Goal: Task Accomplishment & Management: Complete application form

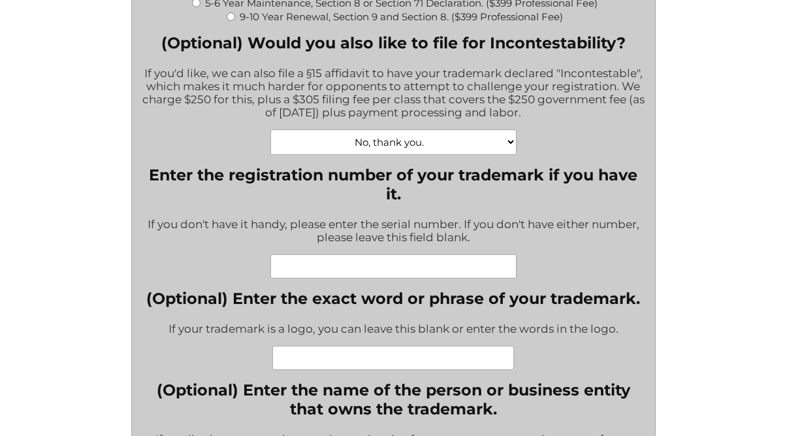
scroll to position [478, 0]
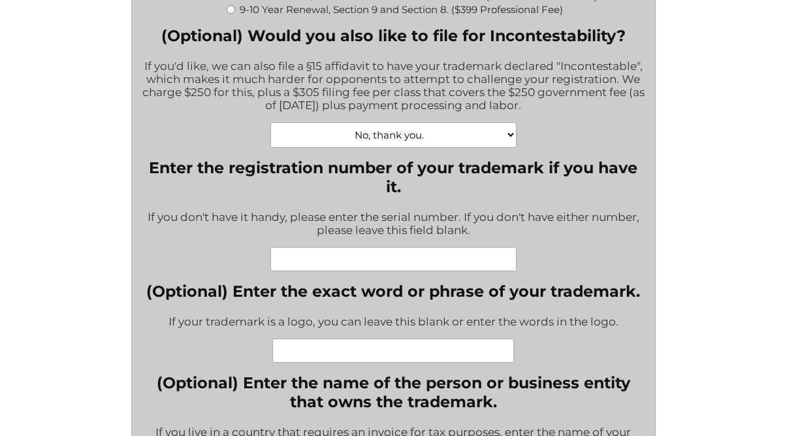
click at [319, 270] on input "Enter the registration number of your trademark if you have it." at bounding box center [393, 259] width 246 height 24
click at [376, 269] on input "SN 88198402" at bounding box center [393, 259] width 246 height 24
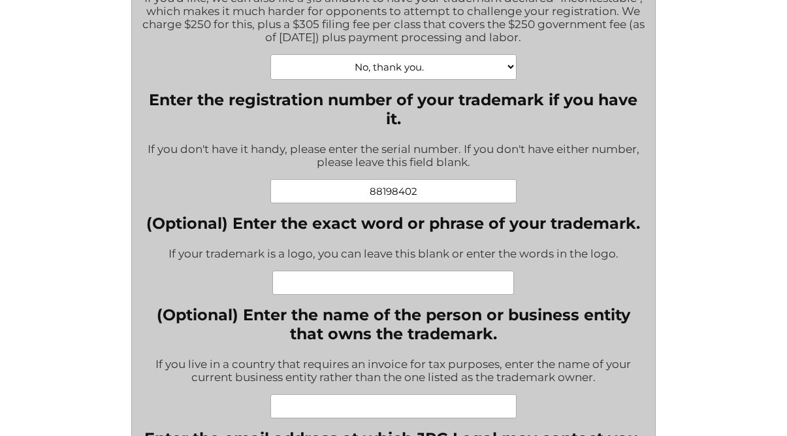
scroll to position [547, 0]
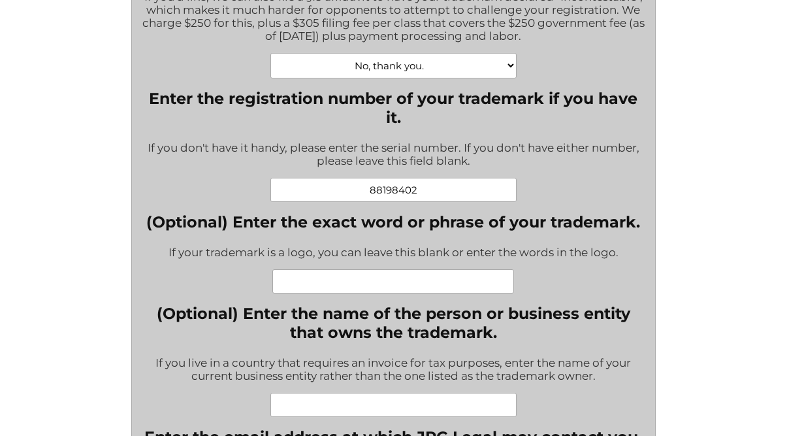
type input "88198402"
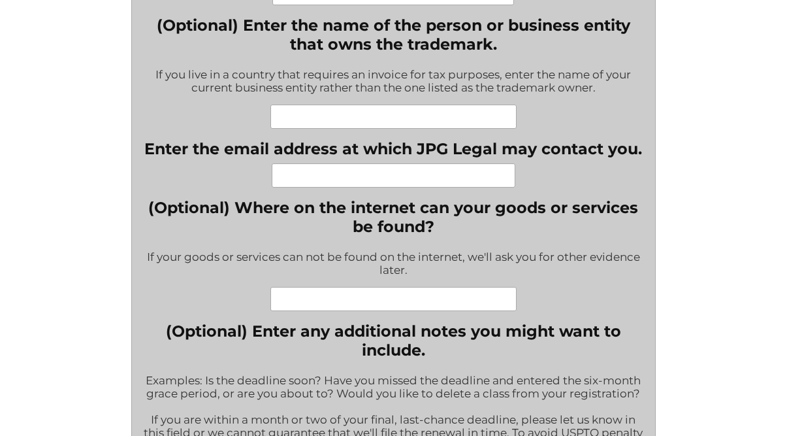
scroll to position [835, 0]
click at [350, 124] on input "(Optional) Enter the name of the person or business entity that owns the tradem…" at bounding box center [393, 117] width 246 height 24
type input "Brand With a Heart Inc."
click at [303, 186] on input "Enter the email address at which JPG Legal may contact you." at bounding box center [394, 176] width 244 height 24
type input "[PERSON_NAME][EMAIL_ADDRESS][DOMAIN_NAME]"
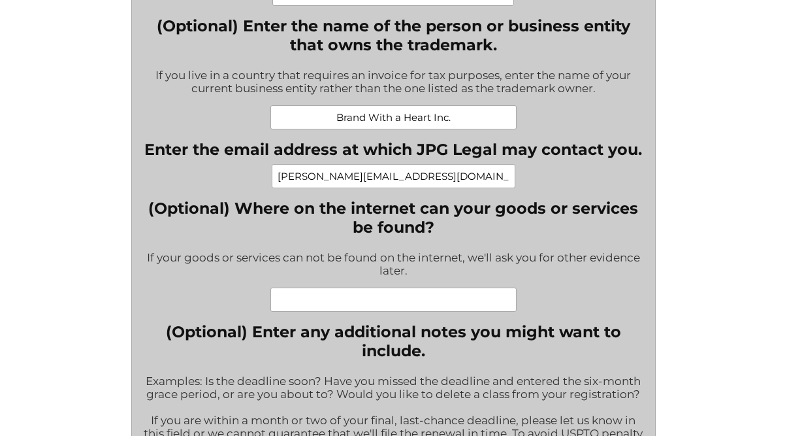
type input "Brand With a Heart"
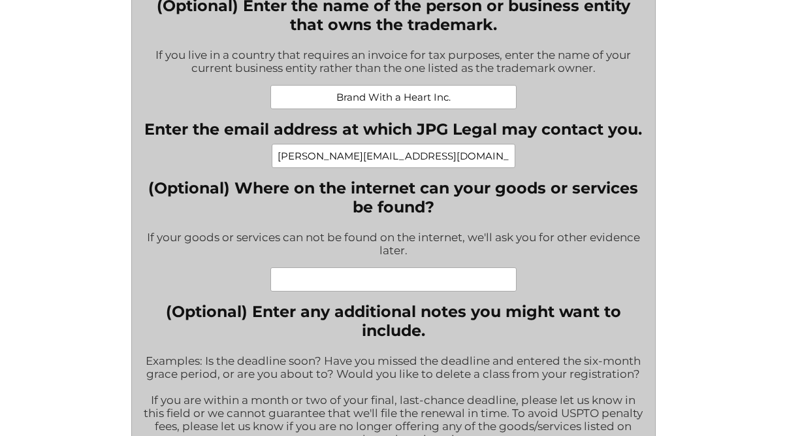
scroll to position [856, 0]
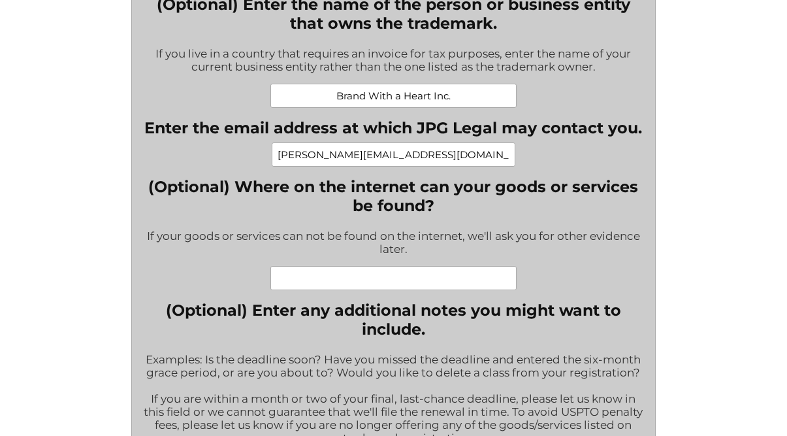
click at [333, 290] on input "(Optional) Where on the internet can your goods or services be found?" at bounding box center [393, 278] width 246 height 24
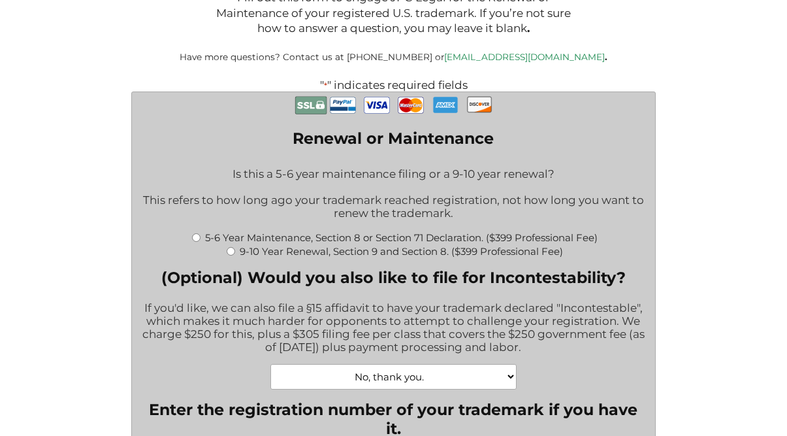
scroll to position [241, 0]
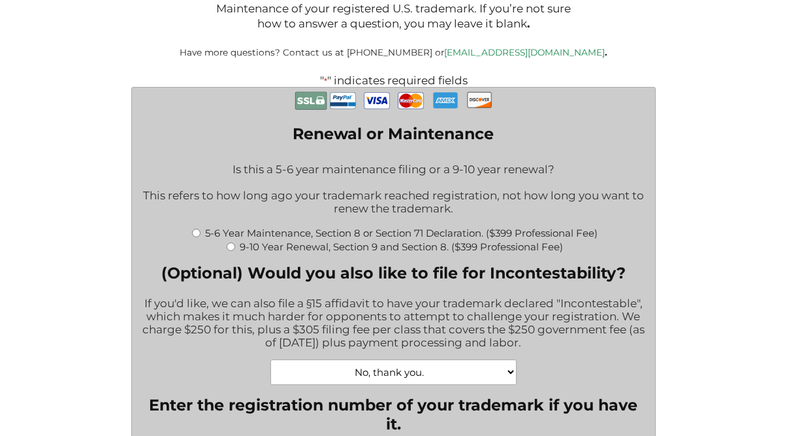
type input "[DOMAIN_NAME]"
click at [231, 251] on input "9-10 Year Renewal, Section 9 and Section 8. ($399 Professional Fee)" at bounding box center [231, 246] width 8 height 8
radio input "true"
type input "$1,064.00"
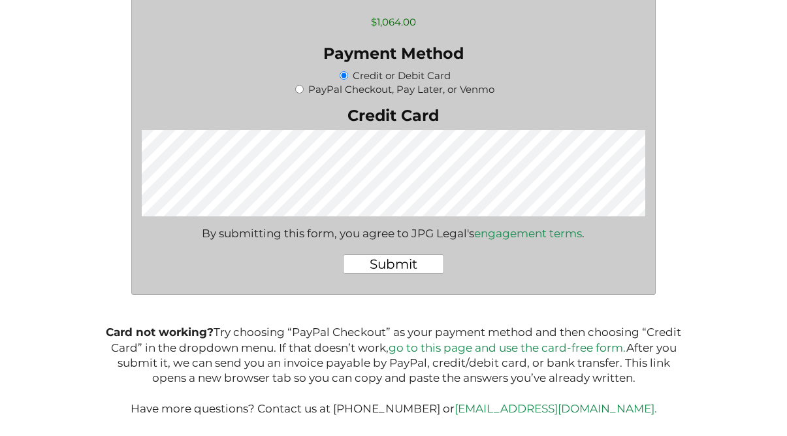
scroll to position [2054, 0]
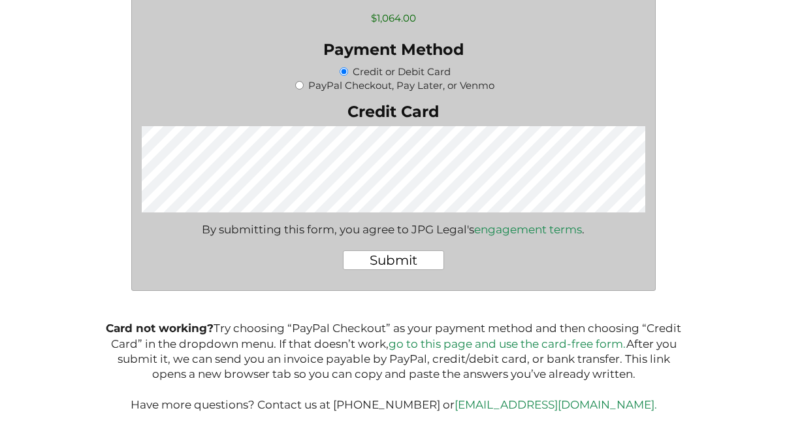
click at [380, 270] on input "Submit" at bounding box center [393, 260] width 101 height 20
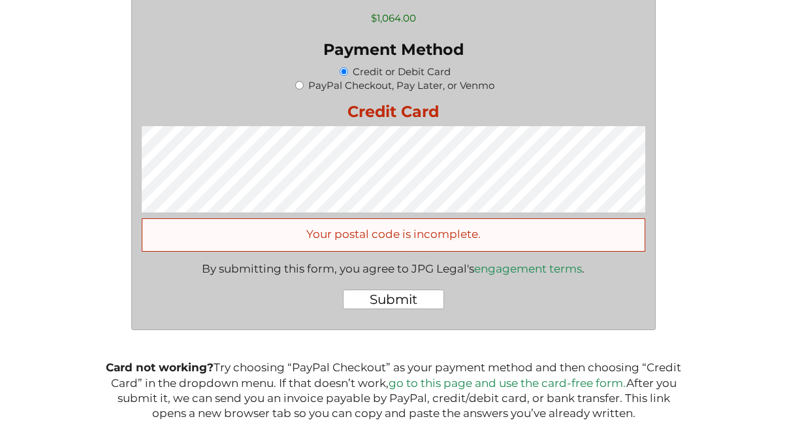
click at [351, 251] on div "Your postal code is incomplete." at bounding box center [394, 234] width 504 height 33
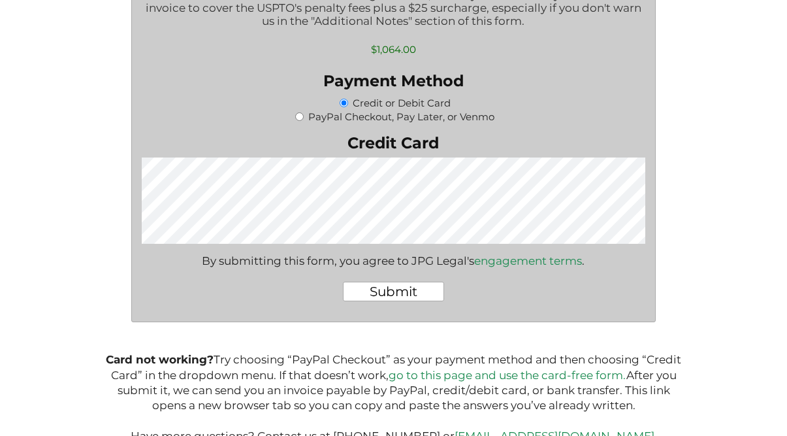
scroll to position [2027, 0]
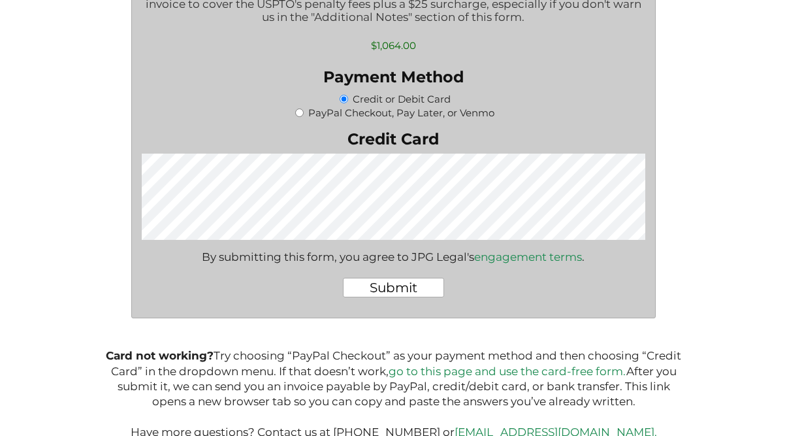
click at [415, 297] on input "Submit" at bounding box center [393, 288] width 101 height 20
